Goal: Check status: Check status

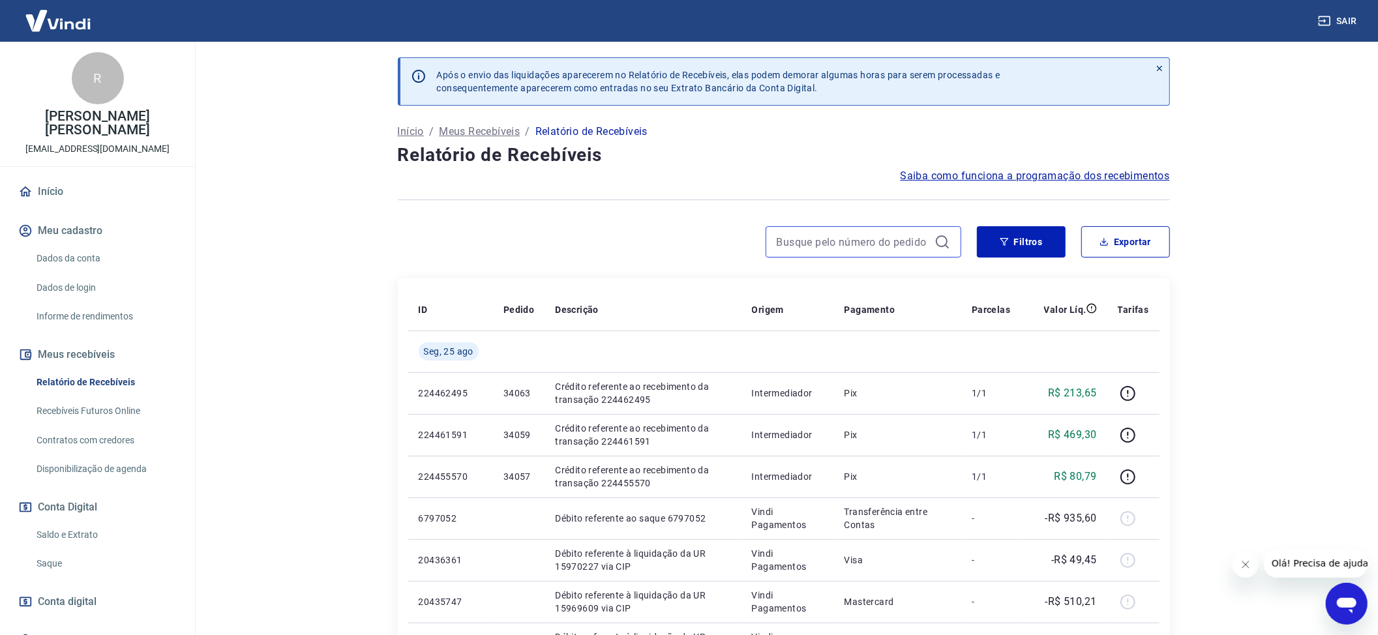
click at [834, 243] on input at bounding box center [853, 242] width 153 height 20
type input "3"
drag, startPoint x: 834, startPoint y: 243, endPoint x: 843, endPoint y: 73, distance: 170.5
click at [834, 243] on input "34001" at bounding box center [853, 242] width 153 height 20
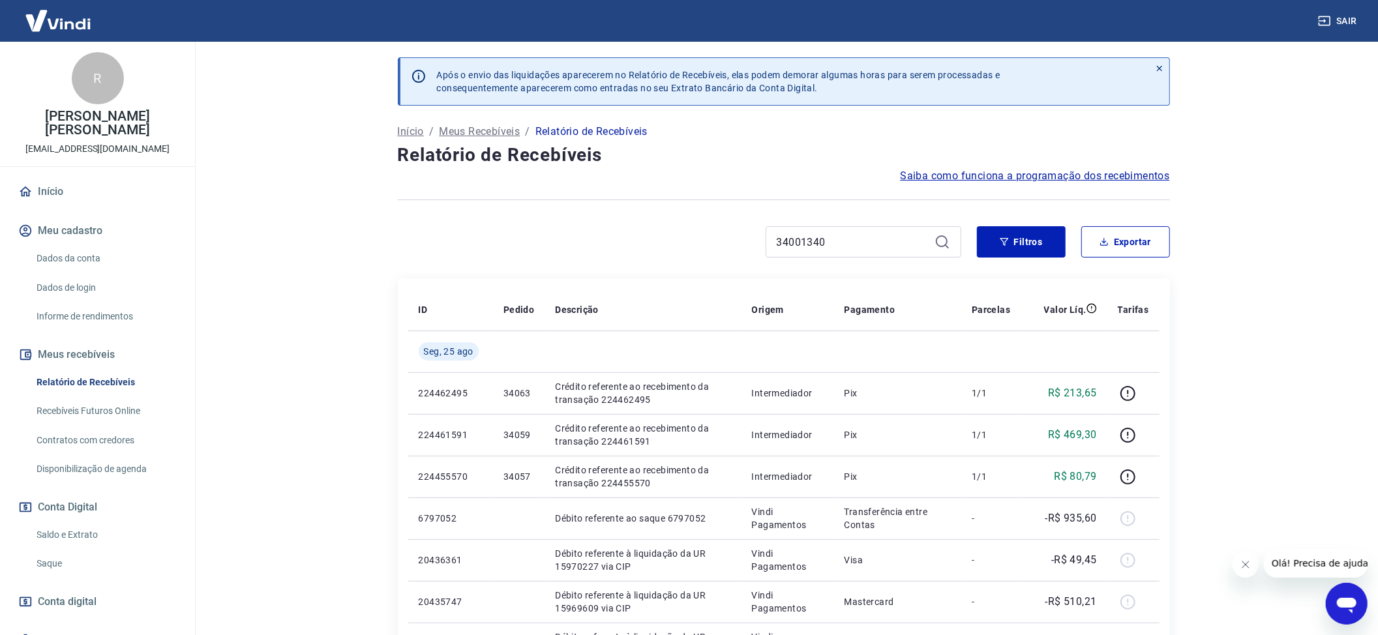
click at [801, 76] on p "Após o envio das liquidações aparecerem no Relatório de Recebíveis, elas podem …" at bounding box center [719, 81] width 564 height 26
click at [817, 68] on div "Após o envio das liquidações aparecerem no Relatório de Recebíveis, elas podem …" at bounding box center [788, 81] width 723 height 47
click at [768, 61] on div "Após o envio das liquidações aparecerem no Relatório de Recebíveis, elas podem …" at bounding box center [788, 81] width 723 height 47
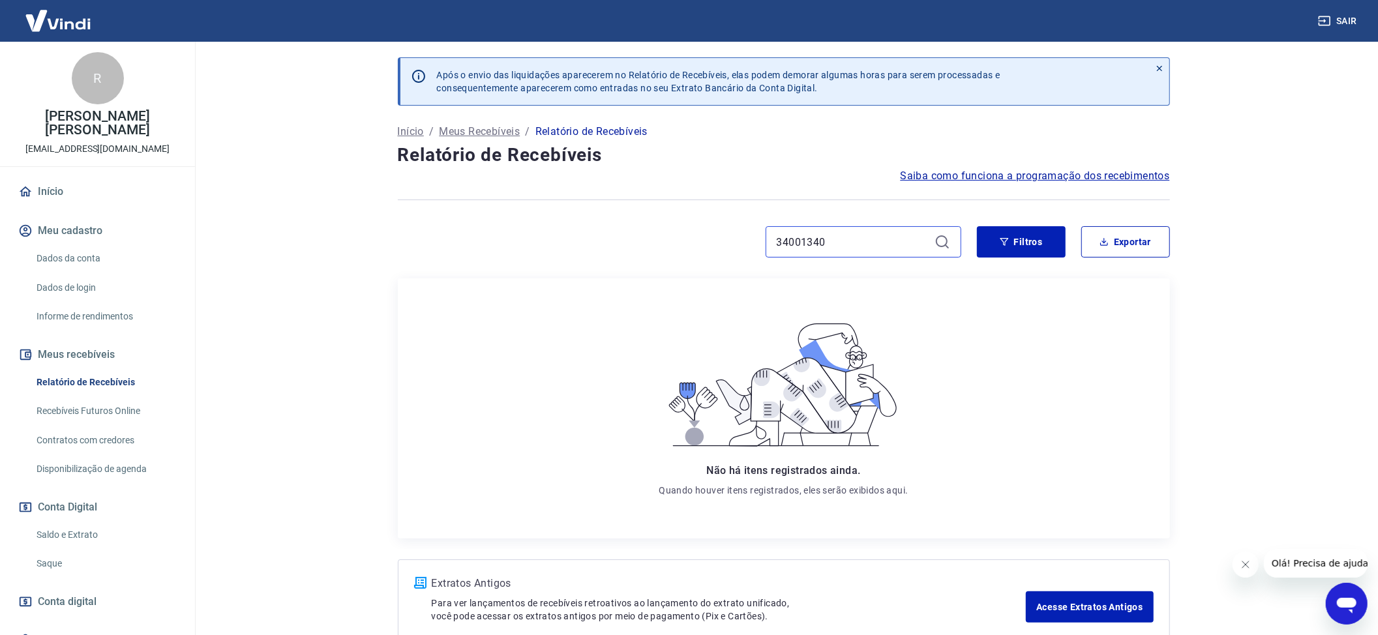
drag, startPoint x: 847, startPoint y: 246, endPoint x: 656, endPoint y: 225, distance: 191.6
click at [659, 225] on div "Após o envio das liquidações aparecerem no Relatório de Recebíveis, elas podem …" at bounding box center [784, 348] width 804 height 613
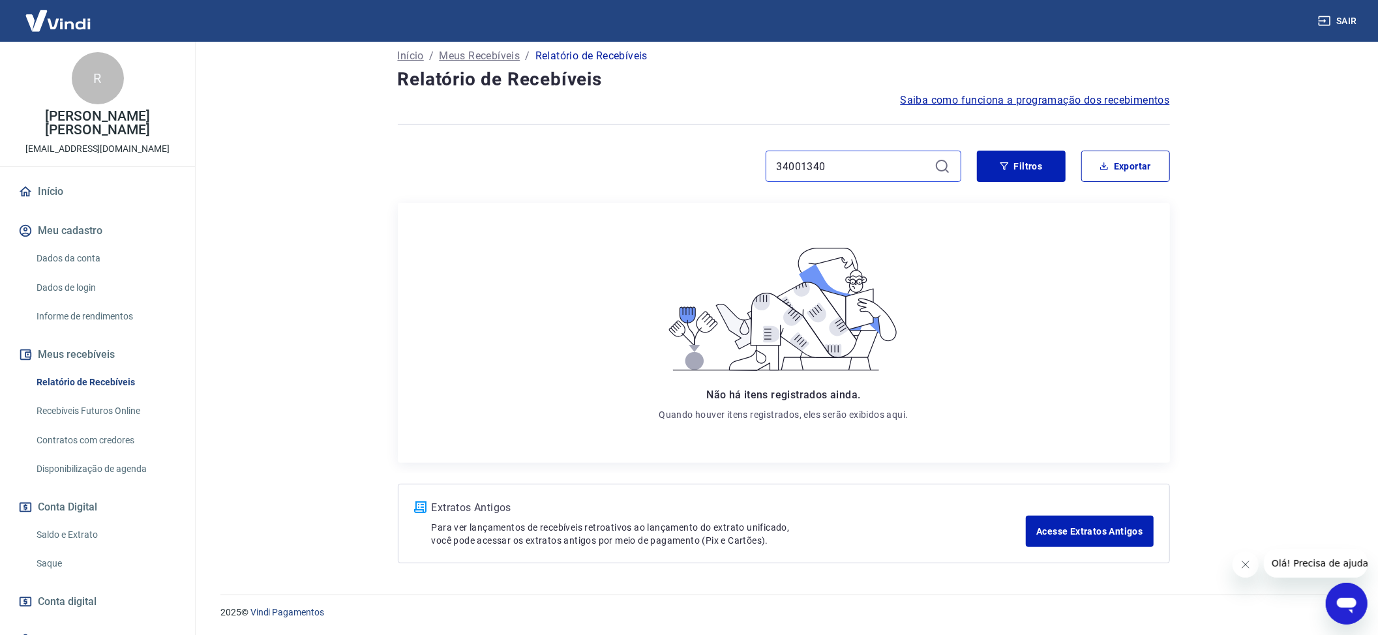
drag, startPoint x: 845, startPoint y: 166, endPoint x: 605, endPoint y: 158, distance: 240.2
click at [638, 166] on div "34001340" at bounding box center [680, 166] width 564 height 31
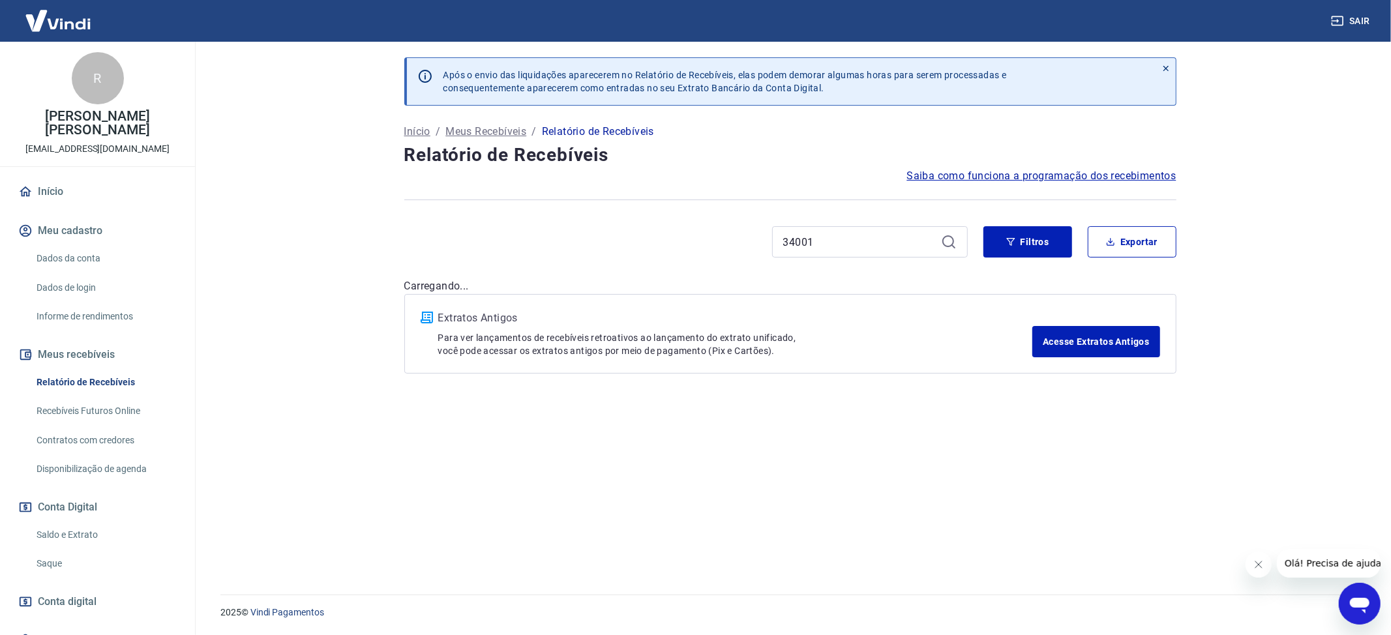
click at [1014, 158] on h4 "Relatório de Recebíveis" at bounding box center [790, 155] width 772 height 26
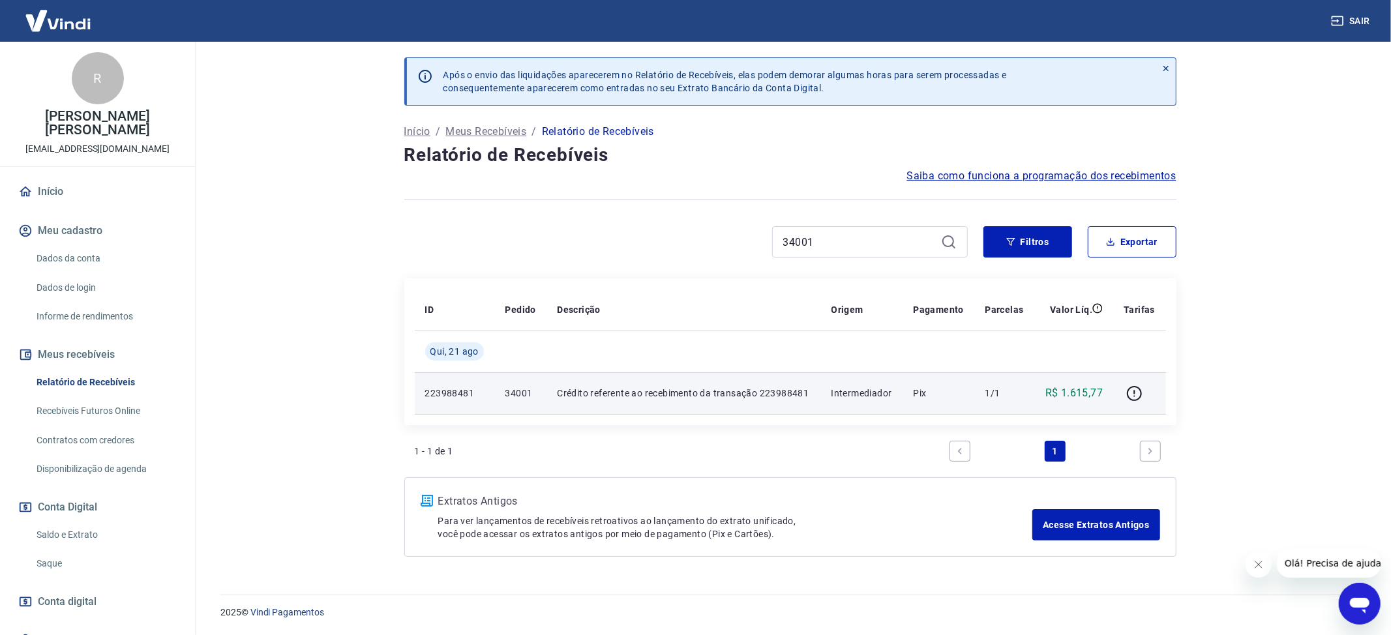
click at [1075, 387] on p "R$ 1.615,77" at bounding box center [1074, 394] width 57 height 16
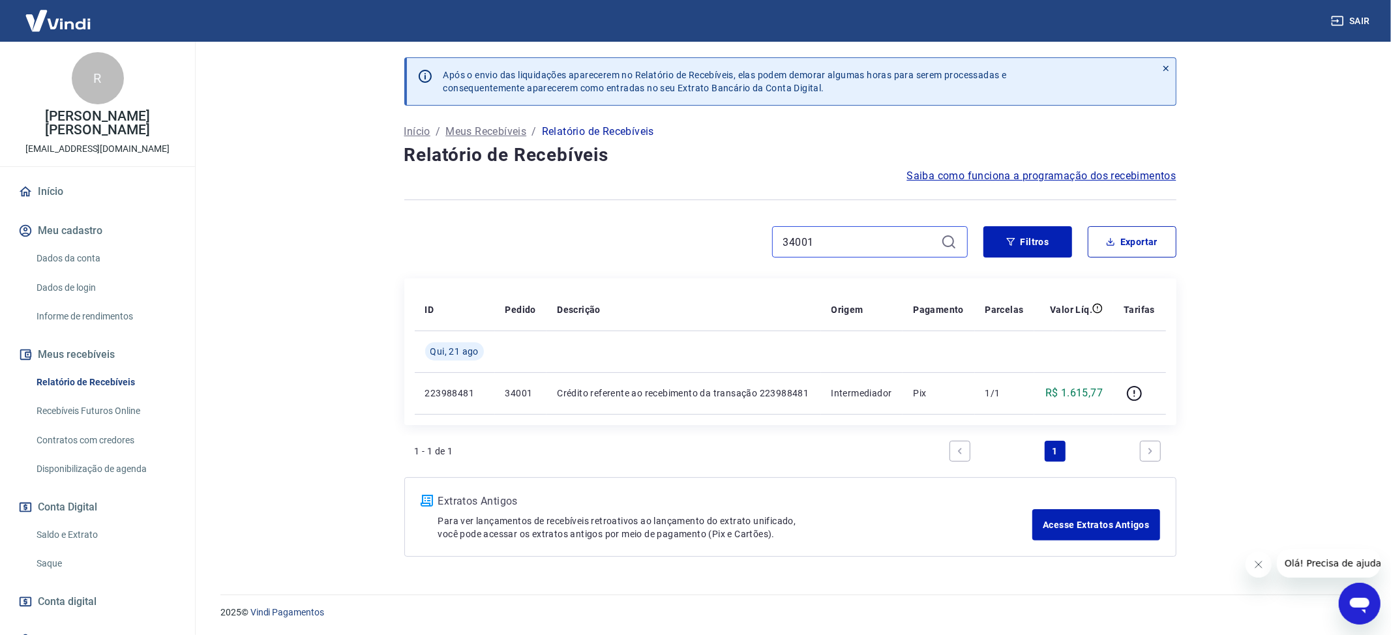
drag, startPoint x: 867, startPoint y: 245, endPoint x: 615, endPoint y: 254, distance: 252.6
click at [648, 257] on div "34001" at bounding box center [686, 241] width 564 height 31
type input "34001"
click at [1005, 241] on button "Filtros" at bounding box center [1028, 241] width 89 height 31
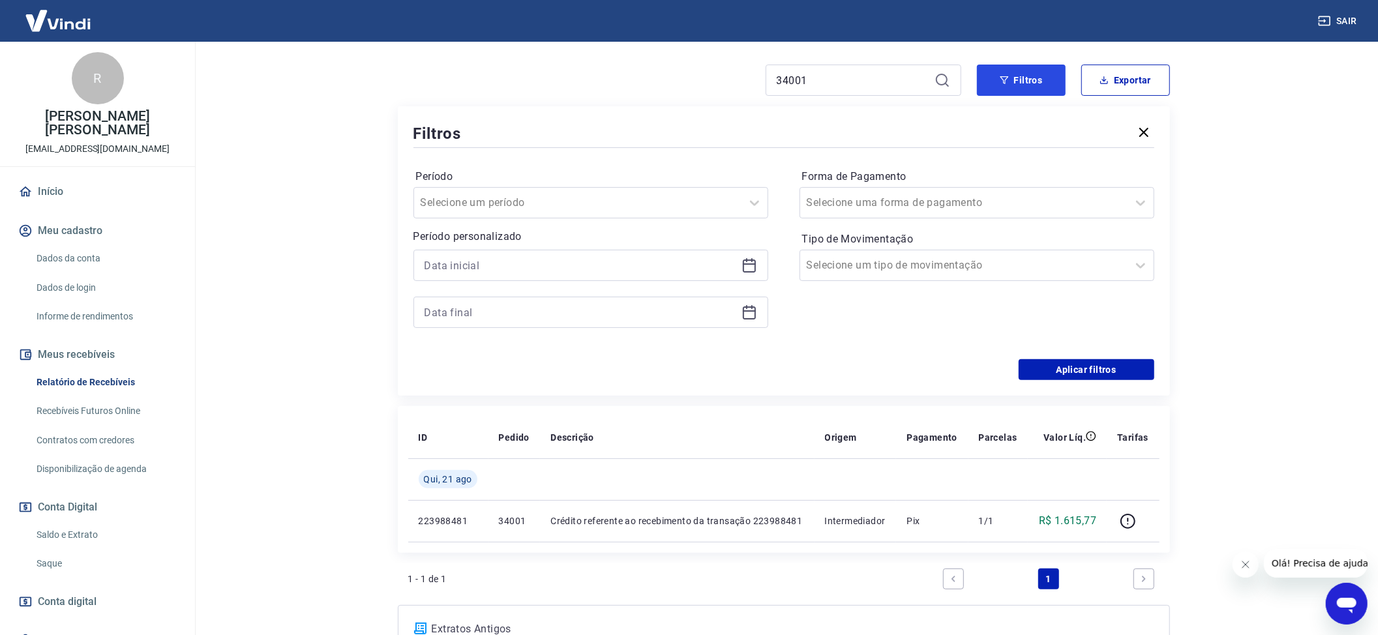
scroll to position [261, 0]
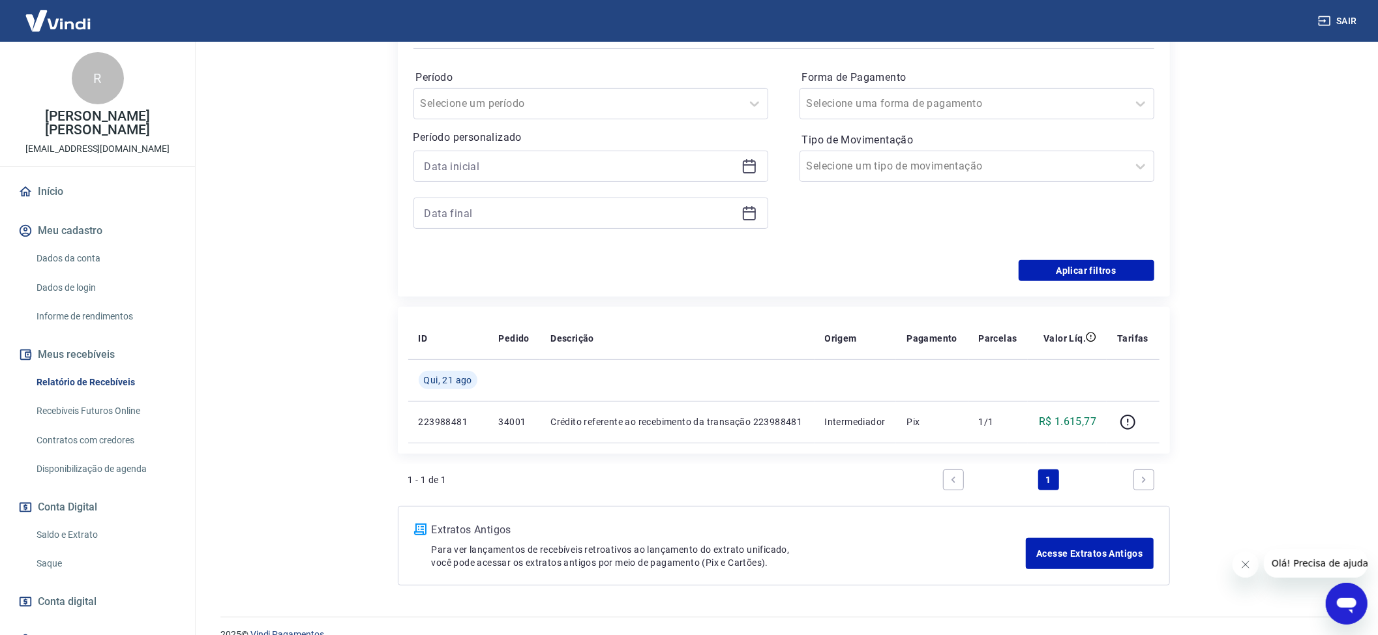
click at [1251, 568] on button "Fechar mensagem da empresa" at bounding box center [1245, 564] width 26 height 26
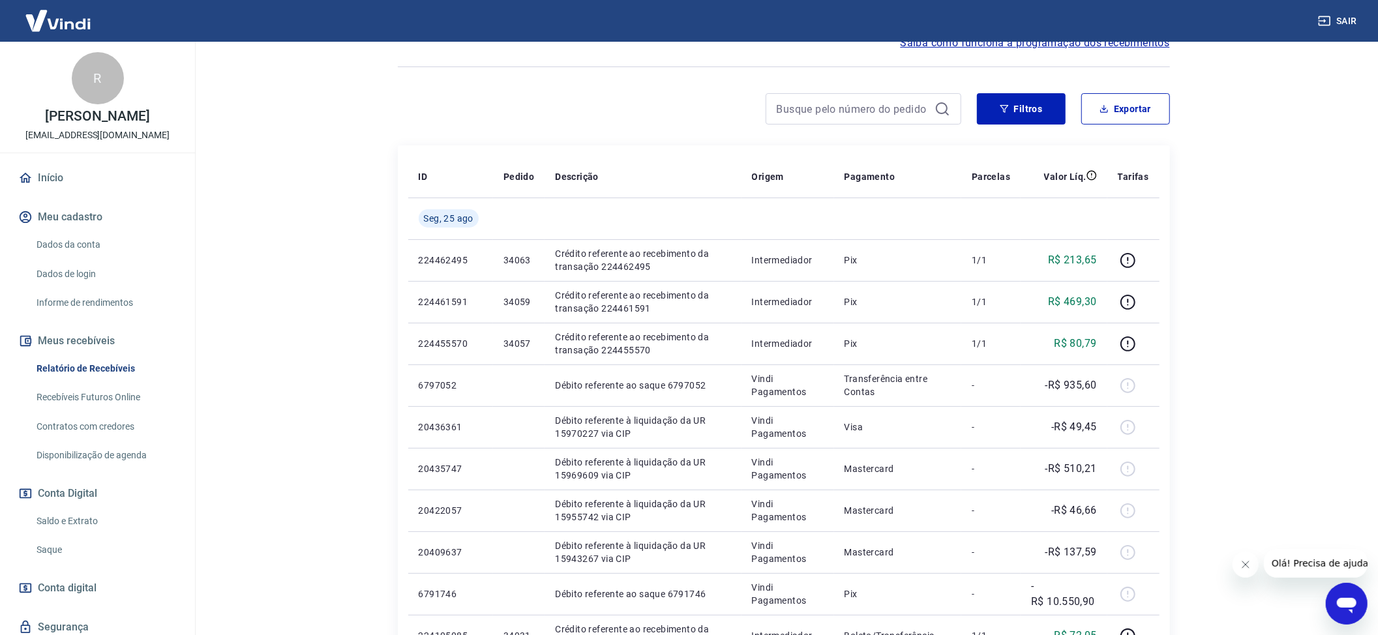
scroll to position [174, 0]
